Goal: Find specific page/section: Find specific page/section

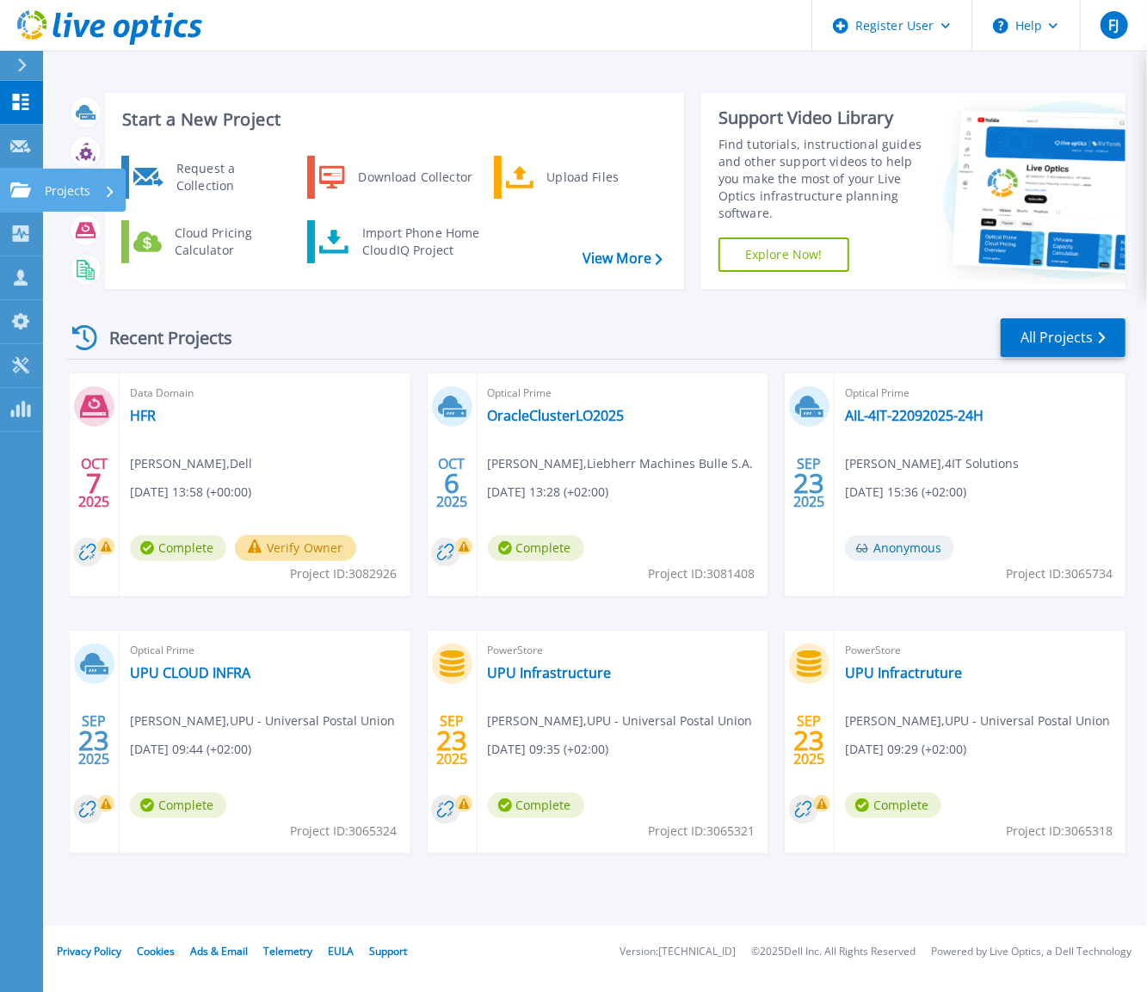
click at [22, 194] on icon at bounding box center [20, 189] width 21 height 15
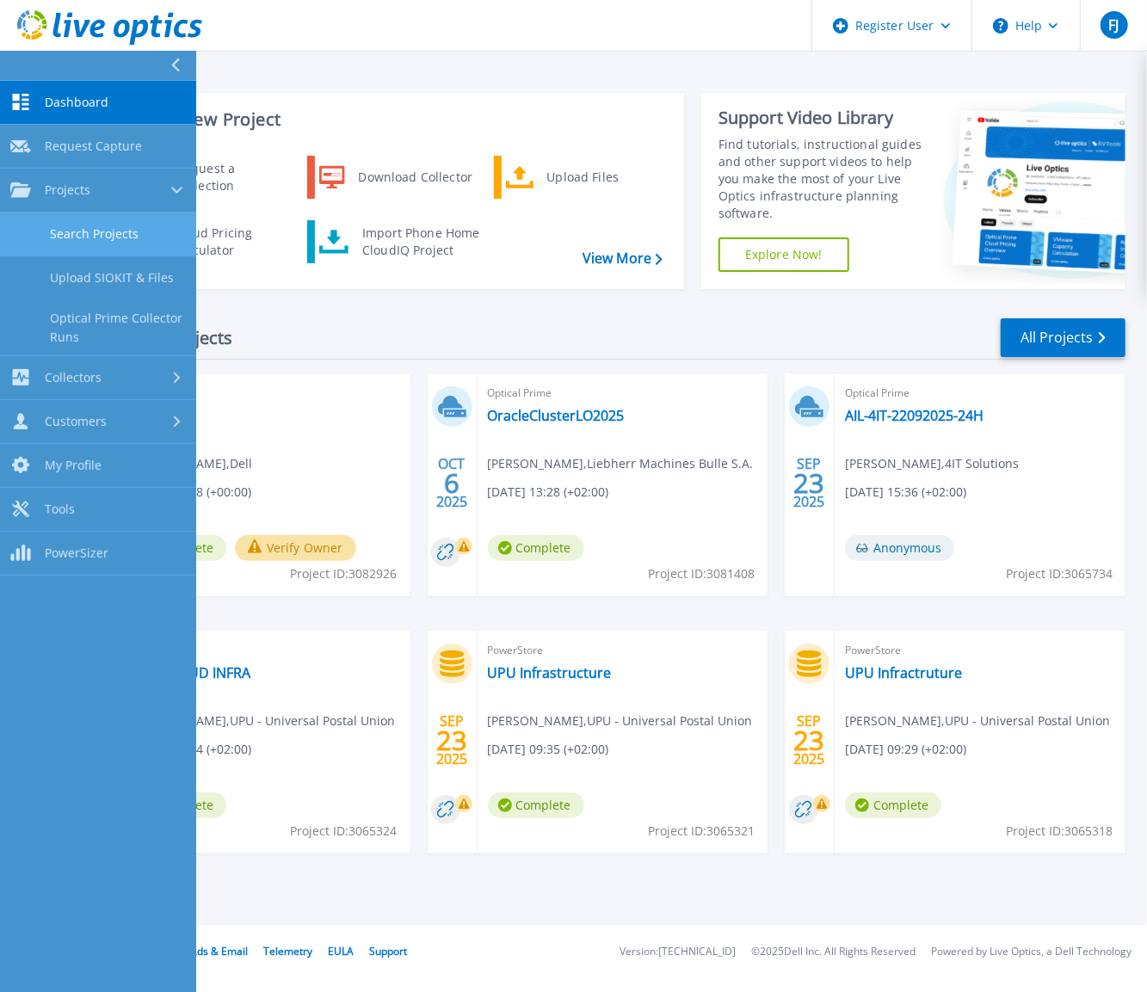
click at [102, 216] on link "Search Projects" at bounding box center [98, 234] width 196 height 44
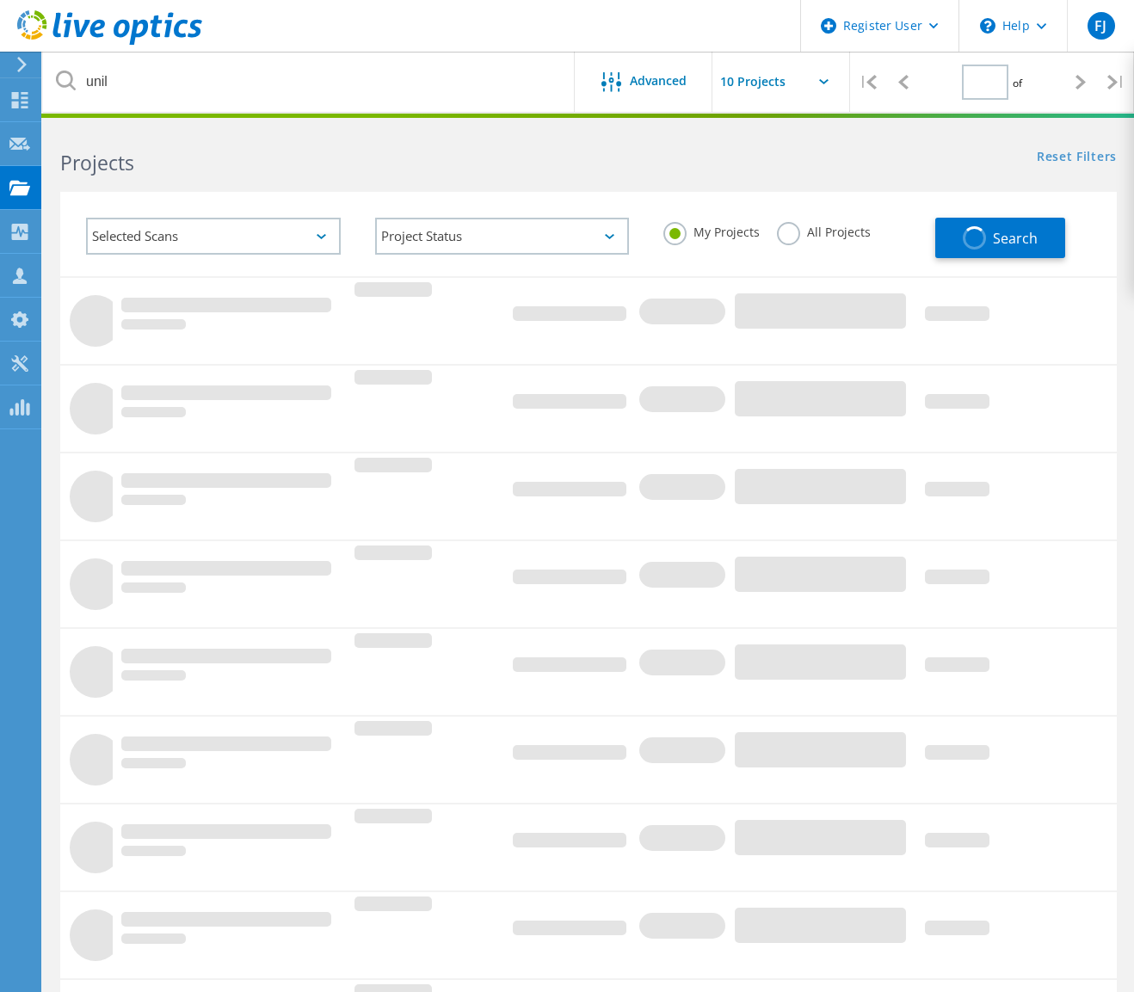
type input "1"
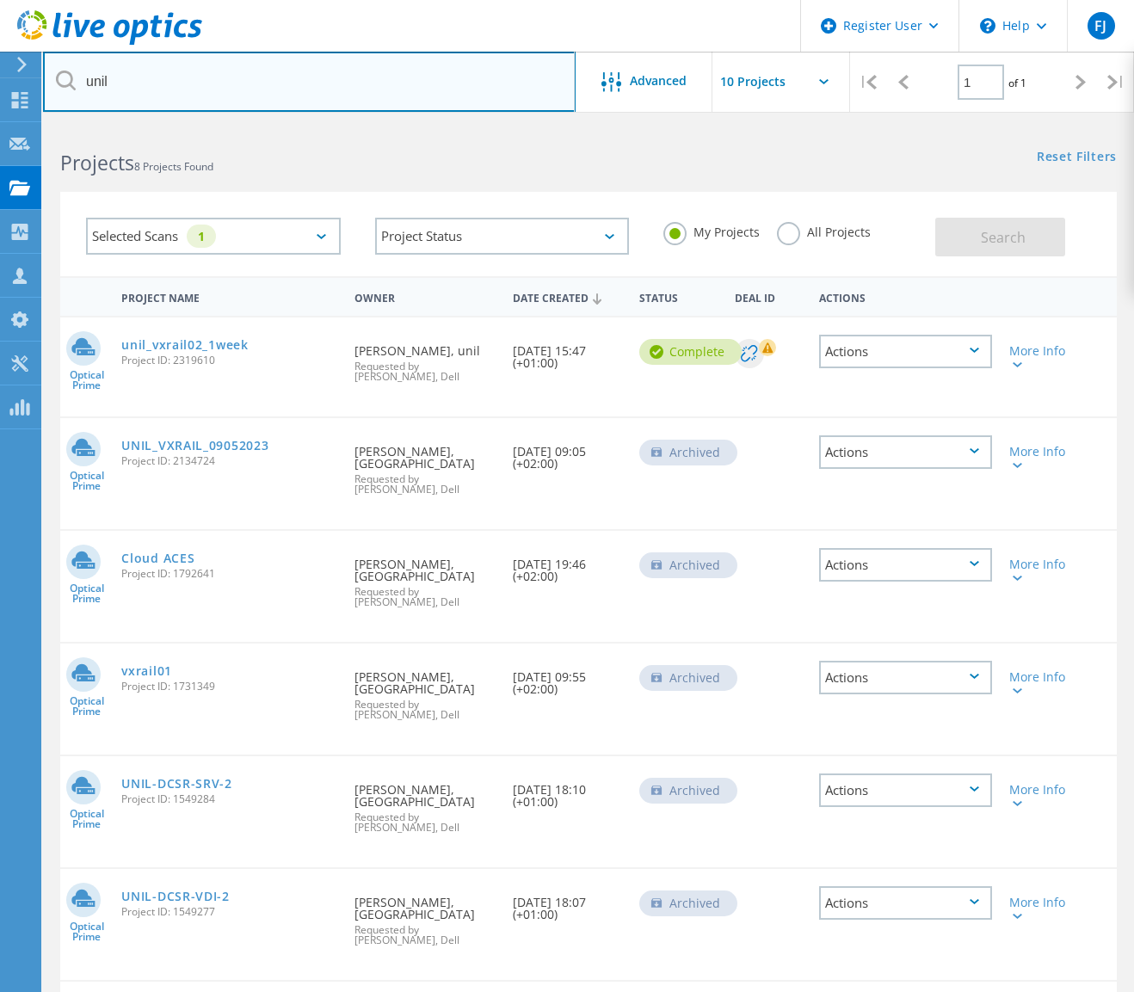
click at [151, 68] on input "unil" at bounding box center [309, 82] width 533 height 60
type input "tpg"
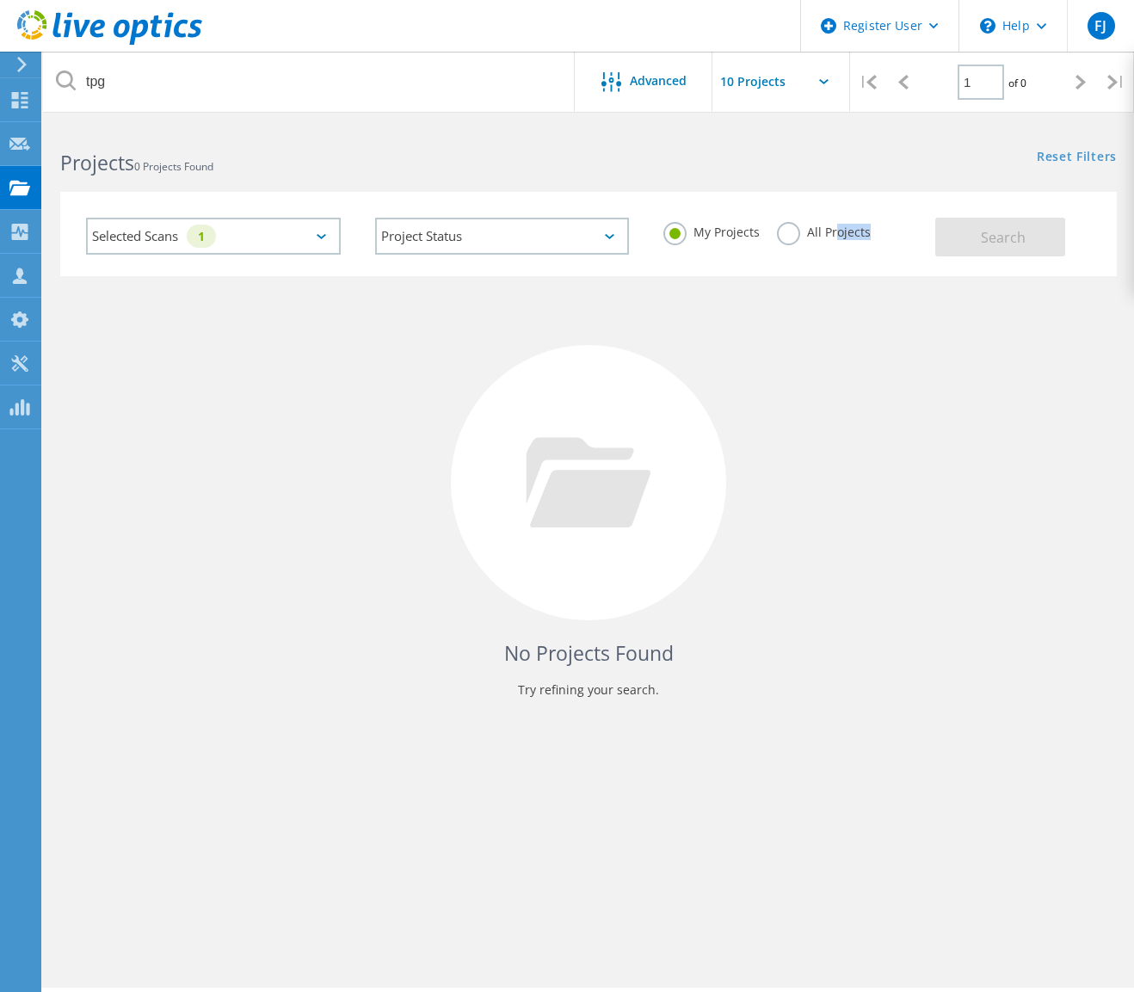
click at [833, 245] on div "My Projects All Projects" at bounding box center [790, 232] width 289 height 64
click at [805, 237] on label "All Projects" at bounding box center [824, 230] width 94 height 16
click at [0, 0] on input "All Projects" at bounding box center [0, 0] width 0 height 0
click at [966, 248] on button "Search" at bounding box center [1000, 237] width 130 height 39
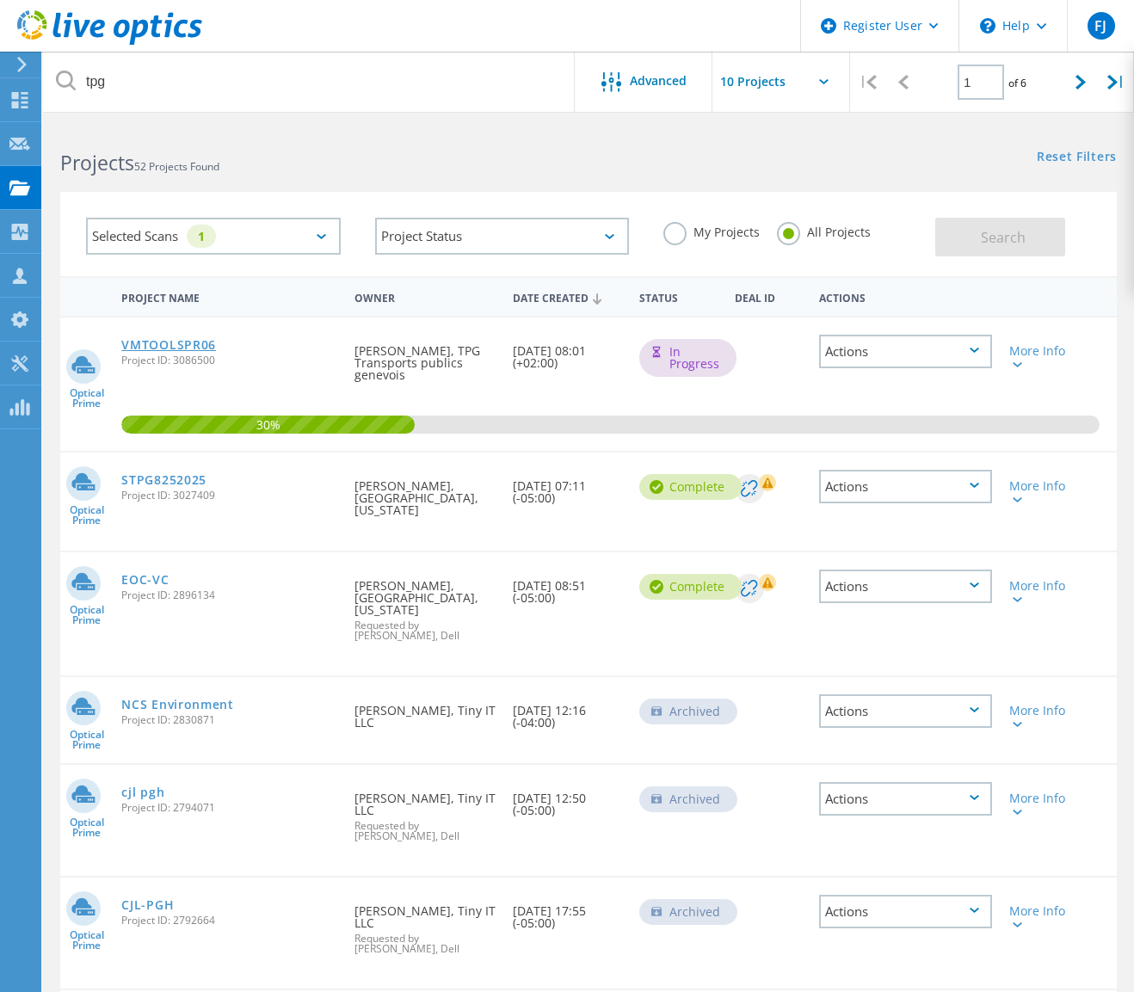
click at [176, 347] on link "VMTOOLSPR06" at bounding box center [168, 345] width 95 height 12
